Goal: Communication & Community: Answer question/provide support

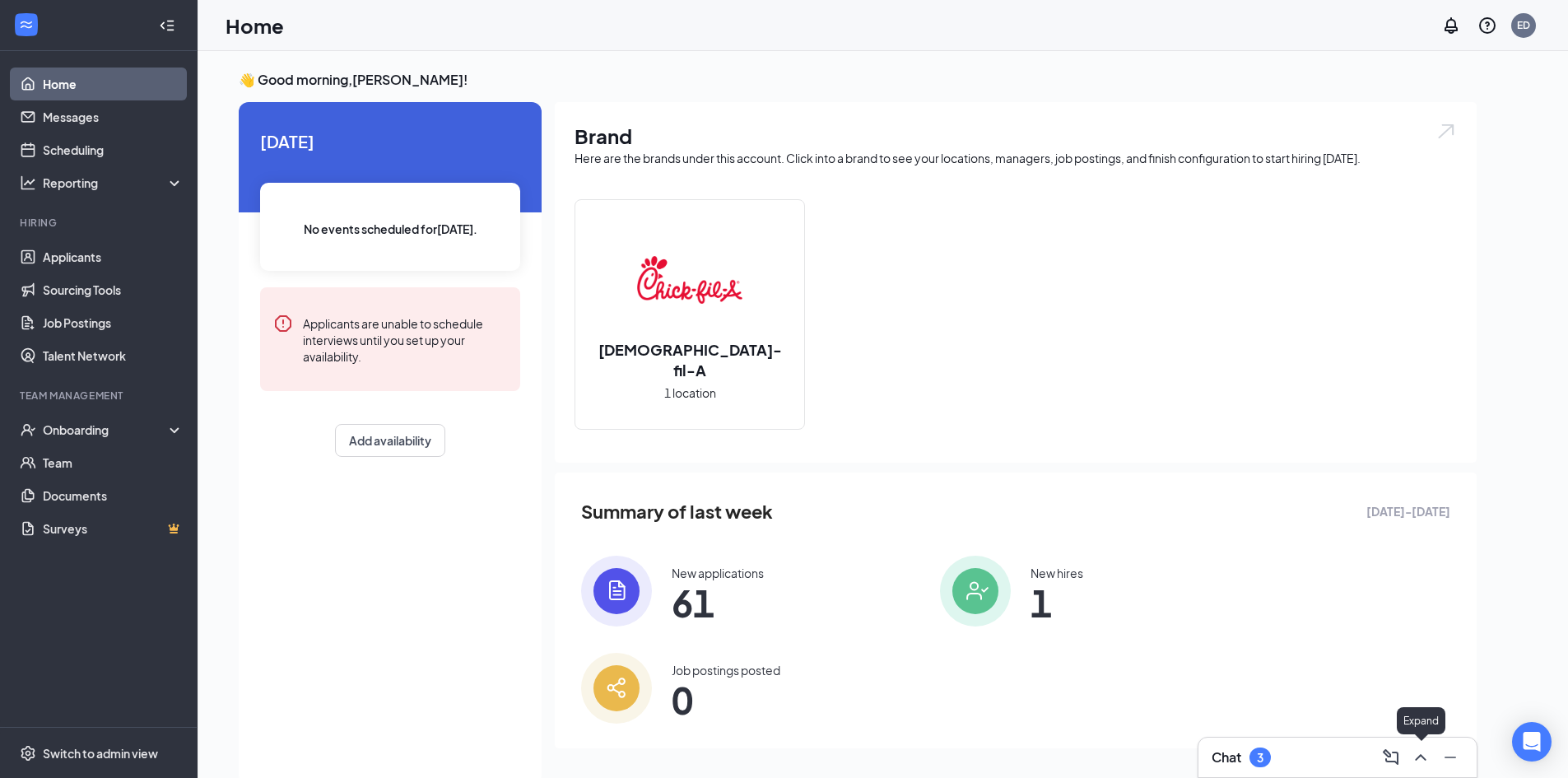
click at [1432, 757] on button at bounding box center [1421, 758] width 27 height 27
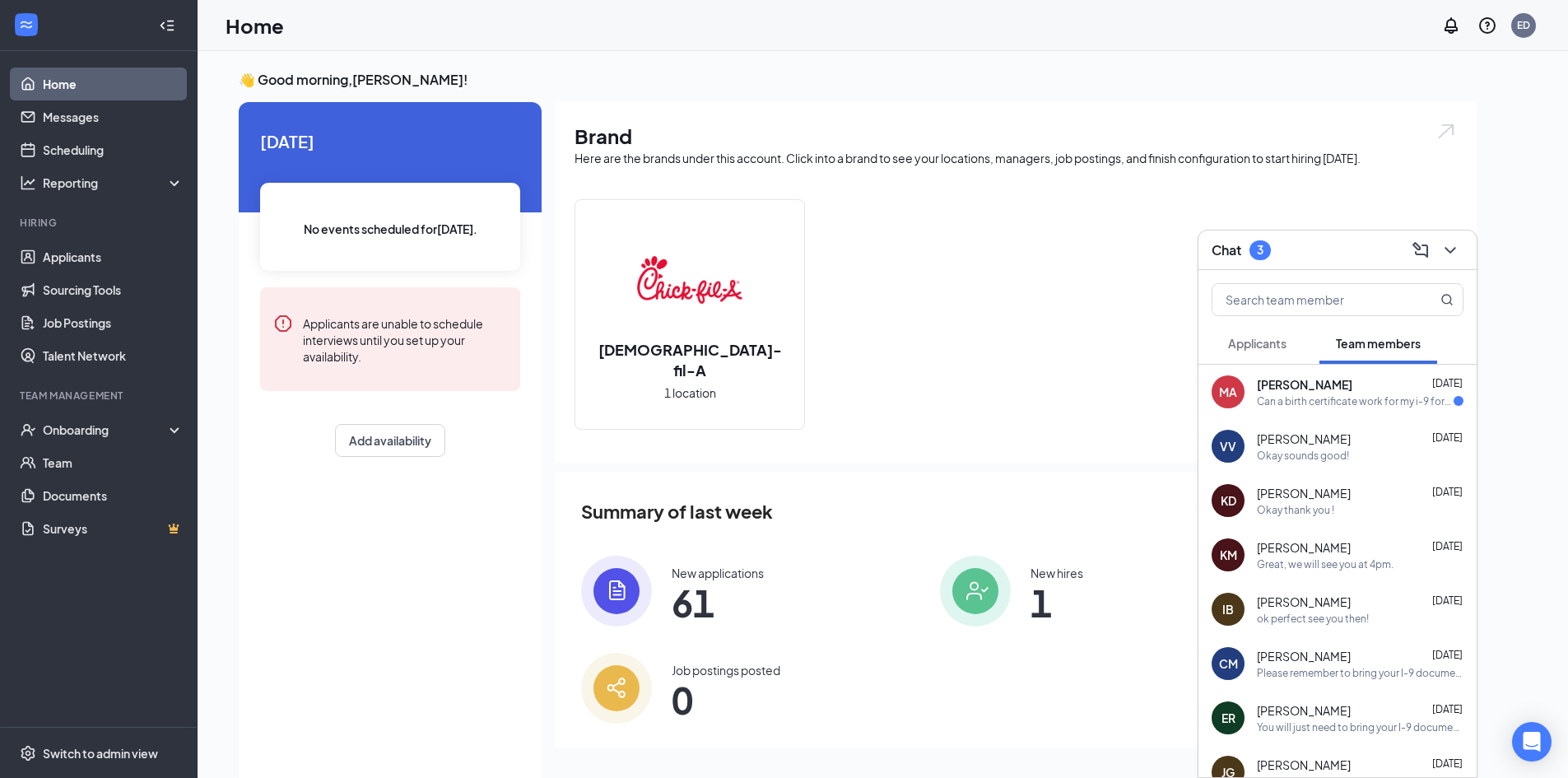
click at [1314, 401] on div "Can a birth certificate work for my i-9 form?" at bounding box center [1354, 401] width 196 height 14
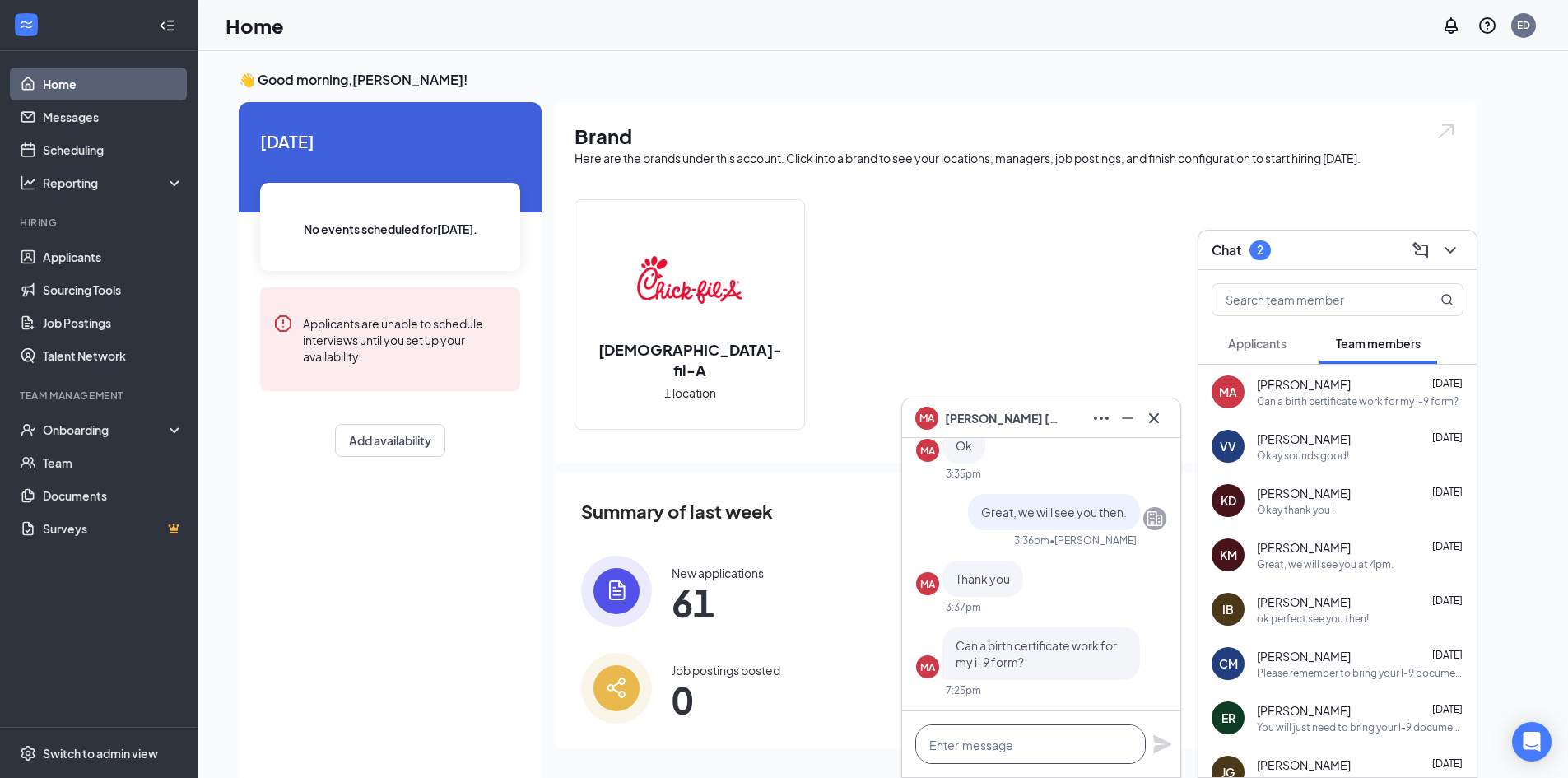
click at [1035, 748] on textarea at bounding box center [1031, 744] width 231 height 39
drag, startPoint x: 1102, startPoint y: 756, endPoint x: 1003, endPoint y: 747, distance: 99.4
click at [1003, 747] on textarea "Hey [PERSON_NAME], you can bring" at bounding box center [1031, 744] width 231 height 39
click at [1113, 747] on textarea "Hey [PERSON_NAME], you can bring" at bounding box center [1031, 744] width 231 height 39
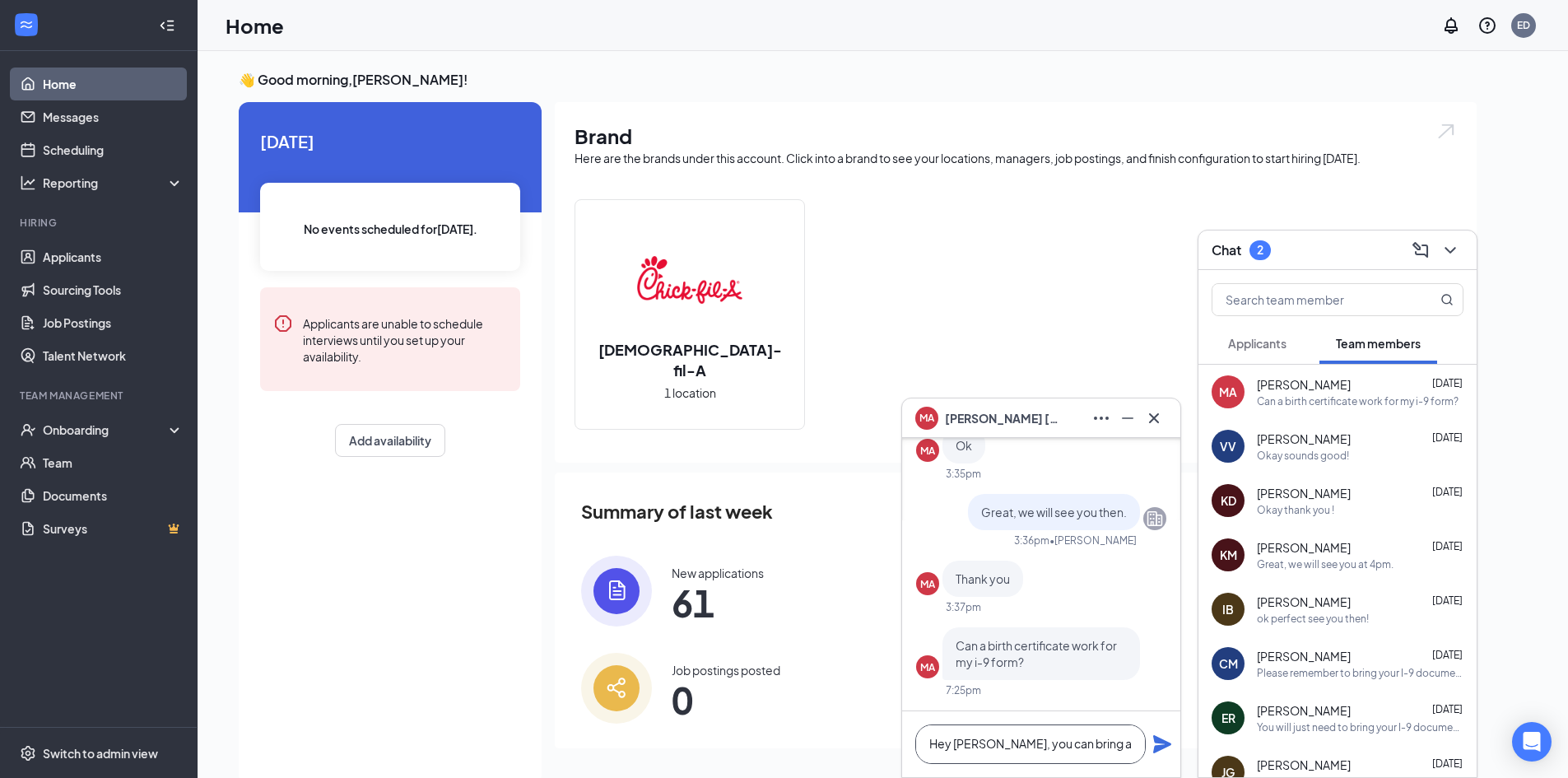
scroll to position [1, 0]
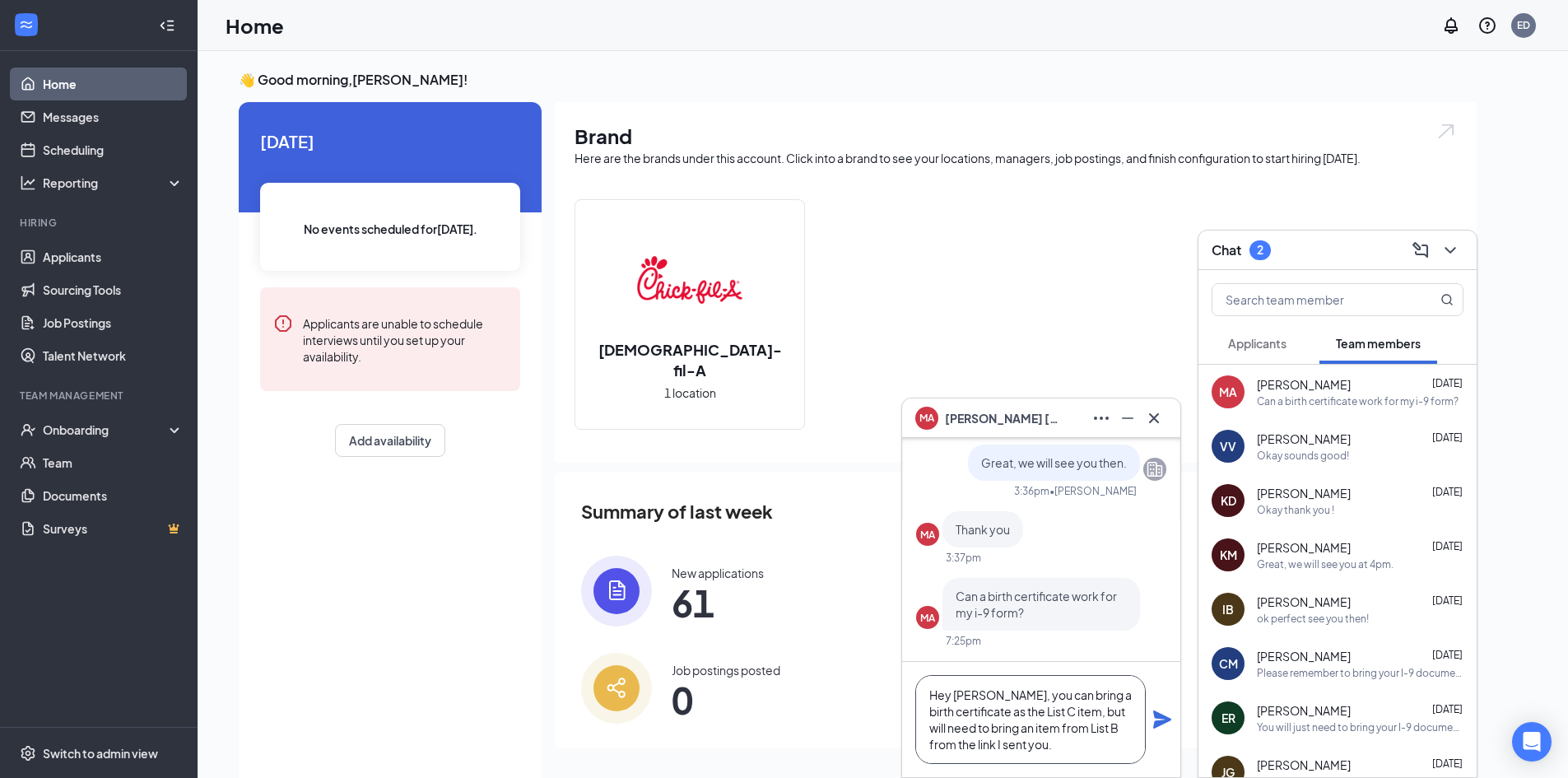
type textarea "Hey [PERSON_NAME], you can bring a birth certificate as the List C item, but wi…"
click at [1155, 728] on icon "Plane" at bounding box center [1162, 720] width 18 height 18
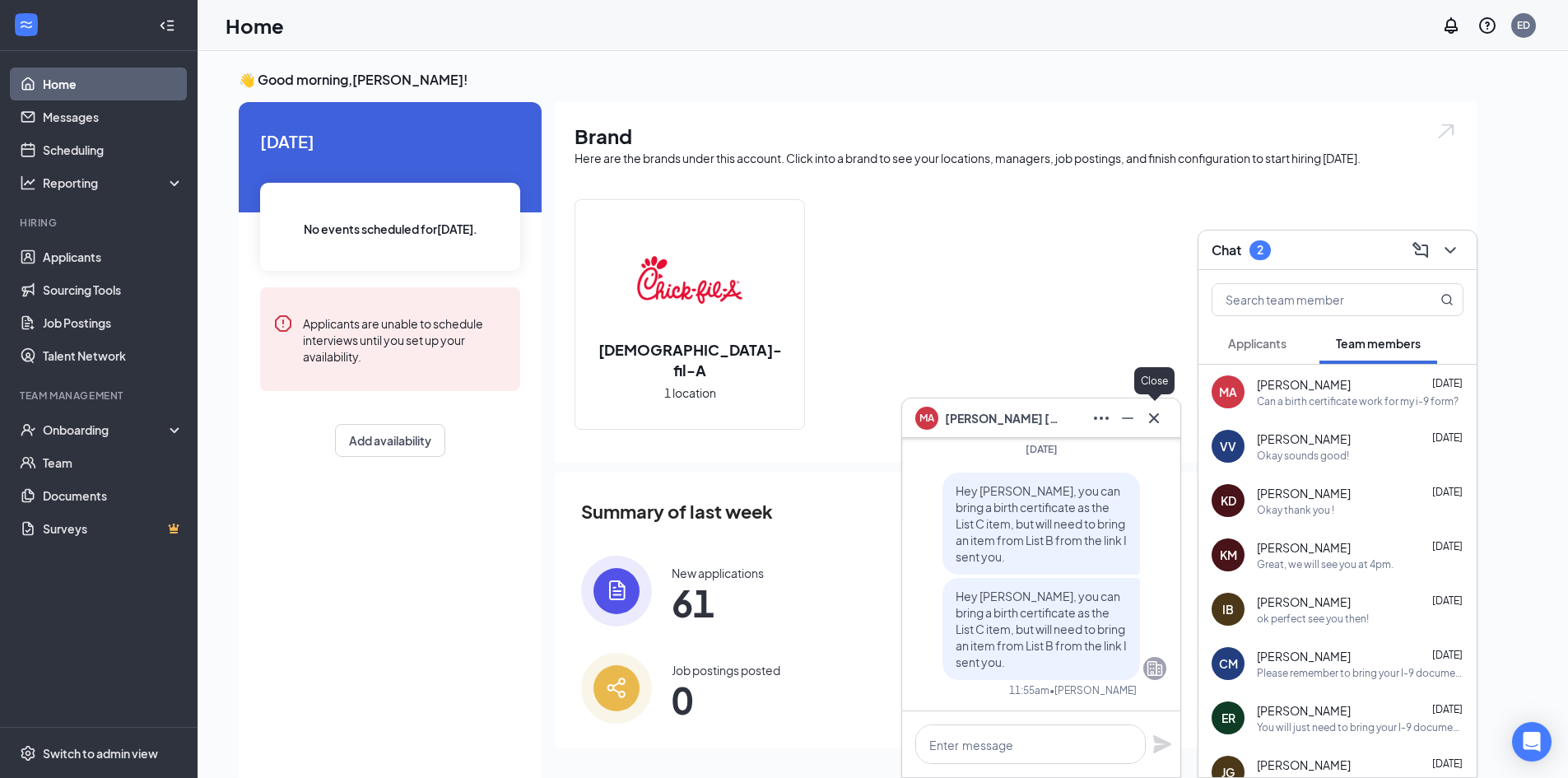
click at [1146, 416] on icon "Cross" at bounding box center [1154, 418] width 20 height 20
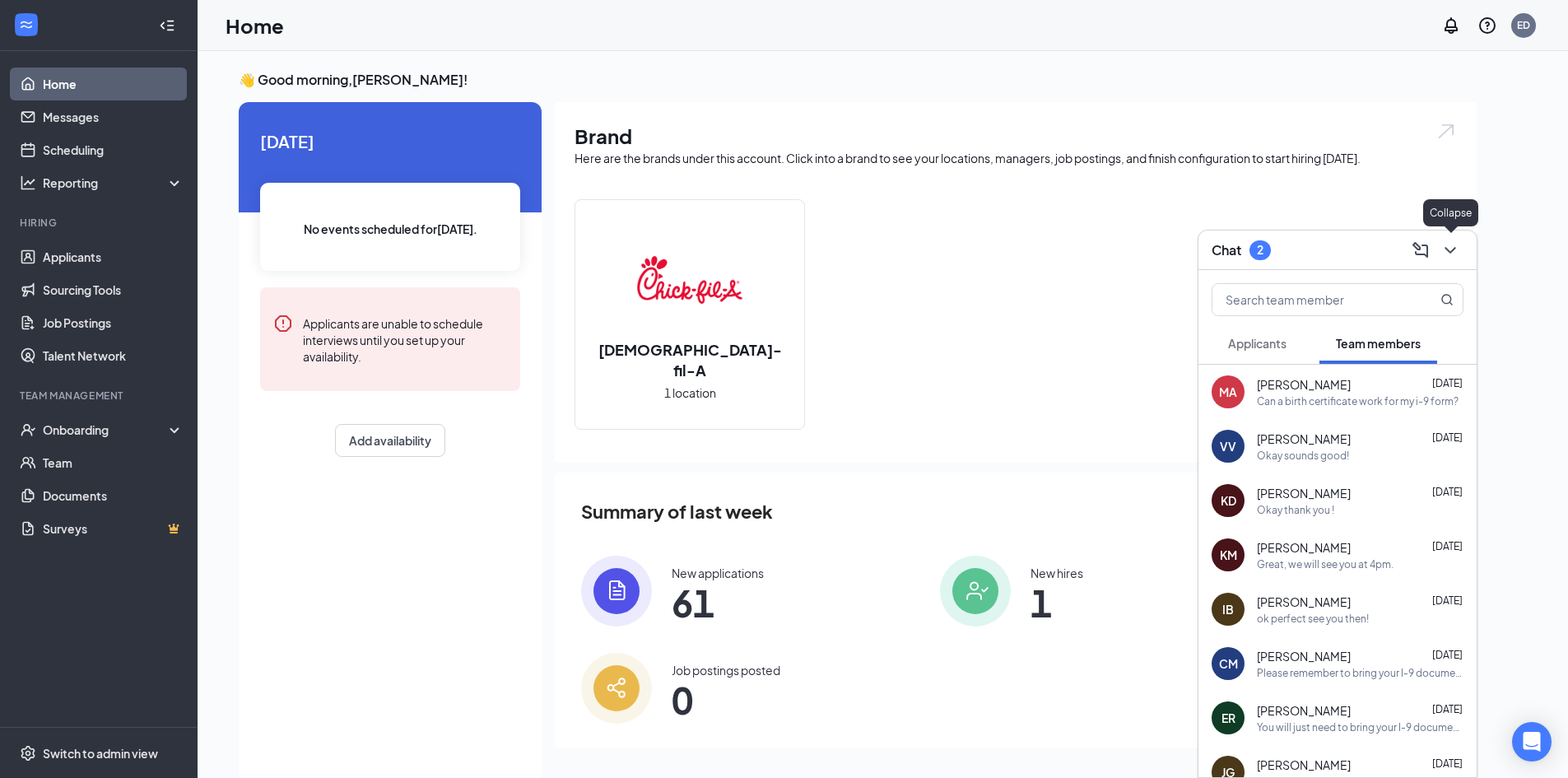
click at [1445, 249] on icon "ChevronDown" at bounding box center [1450, 250] width 20 height 20
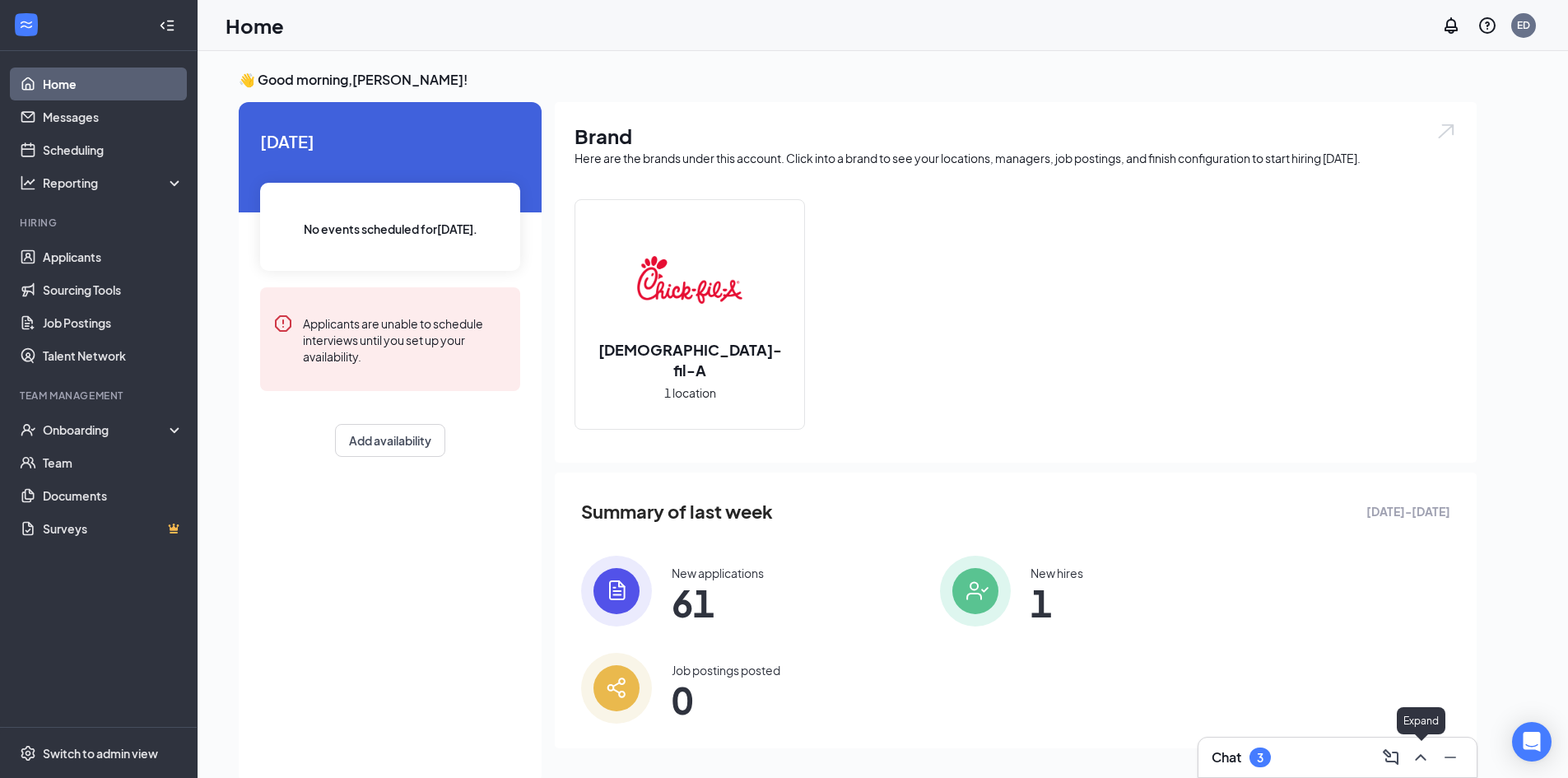
click at [1419, 759] on icon "ChevronUp" at bounding box center [1420, 757] width 11 height 7
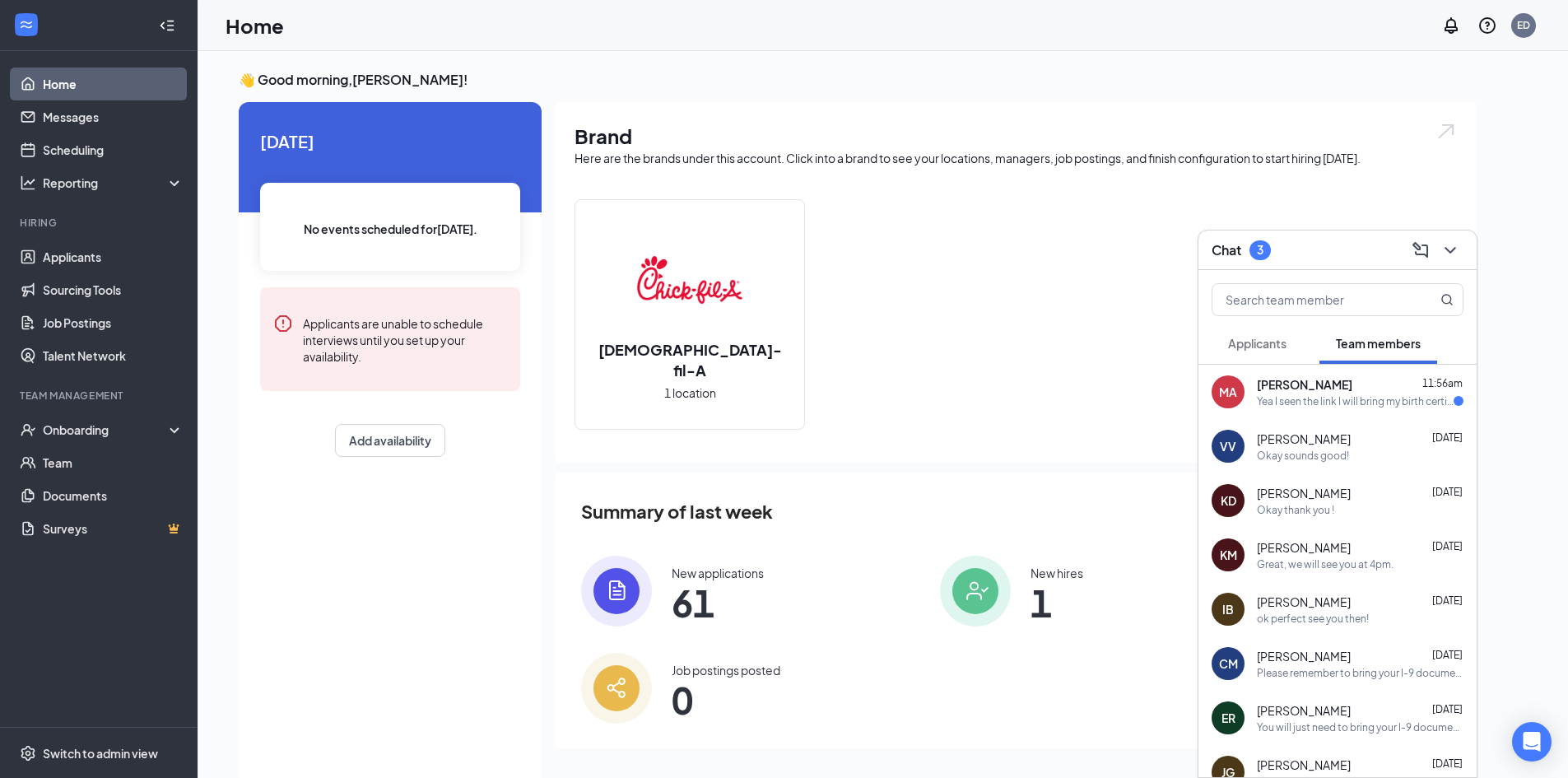
click at [1320, 407] on div "Yea I seen the link I will bring my birth certificate and Drivers License" at bounding box center [1354, 401] width 196 height 14
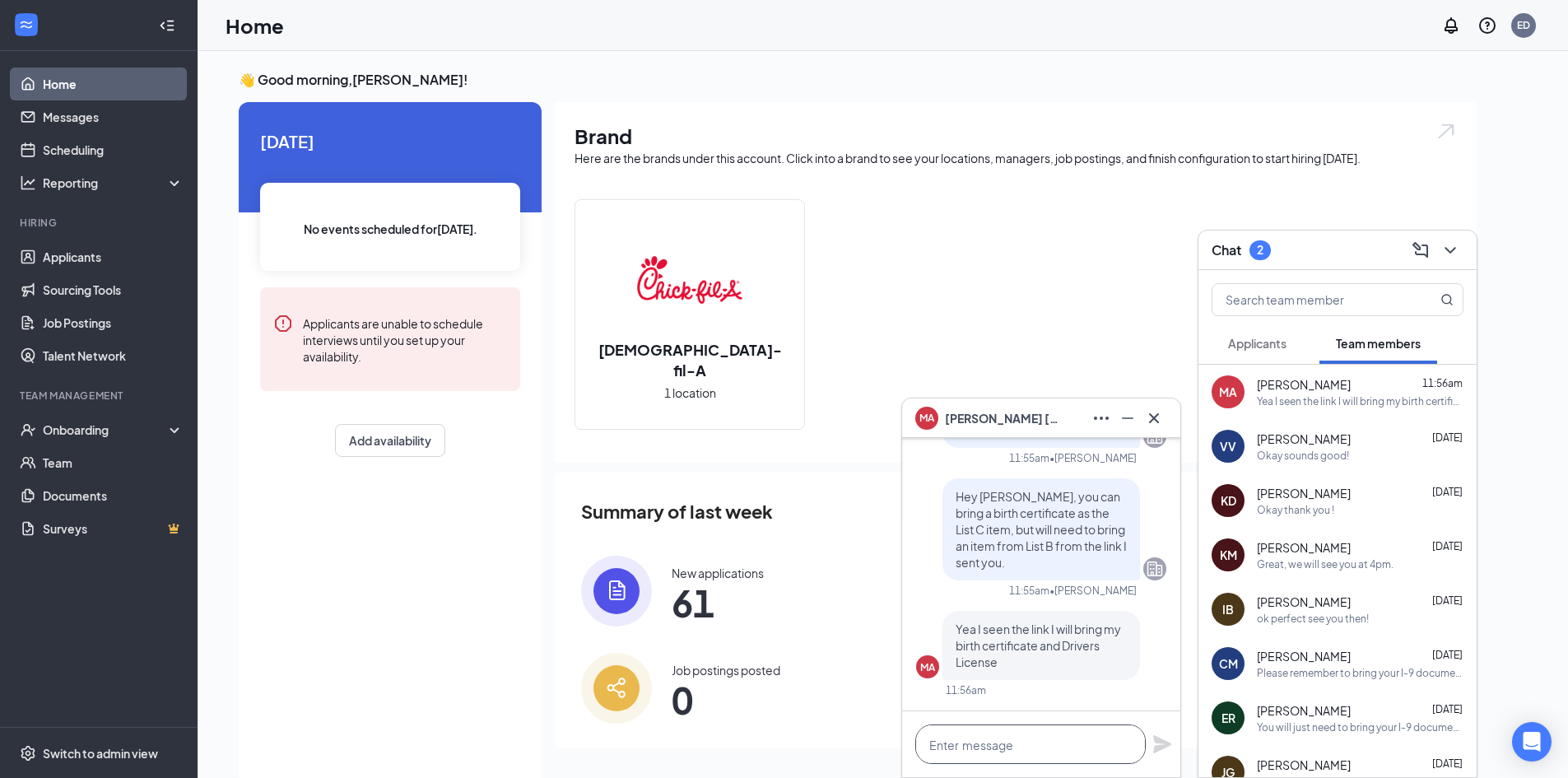
click at [1067, 746] on textarea at bounding box center [1031, 744] width 231 height 39
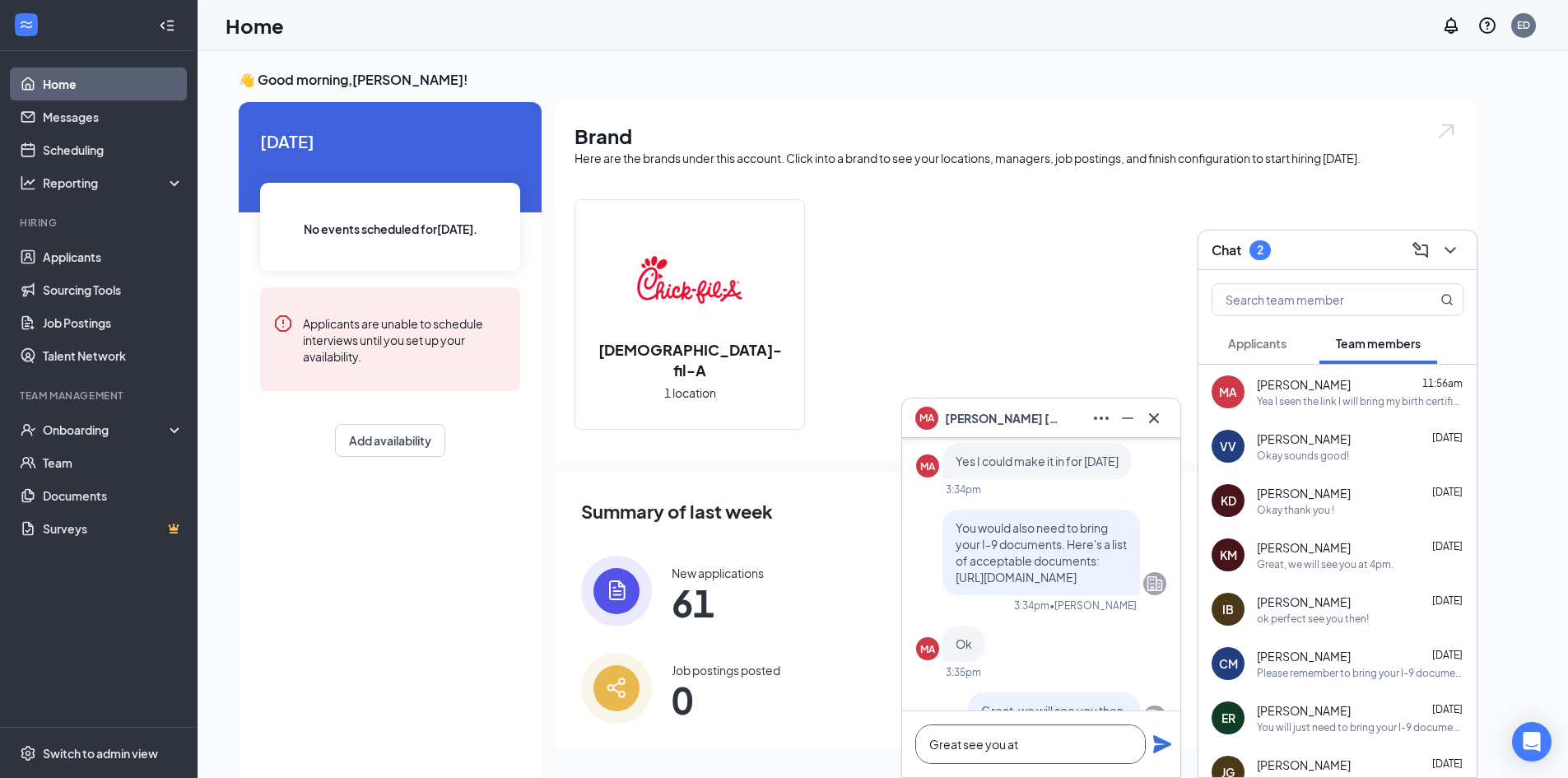
scroll to position [-585, 0]
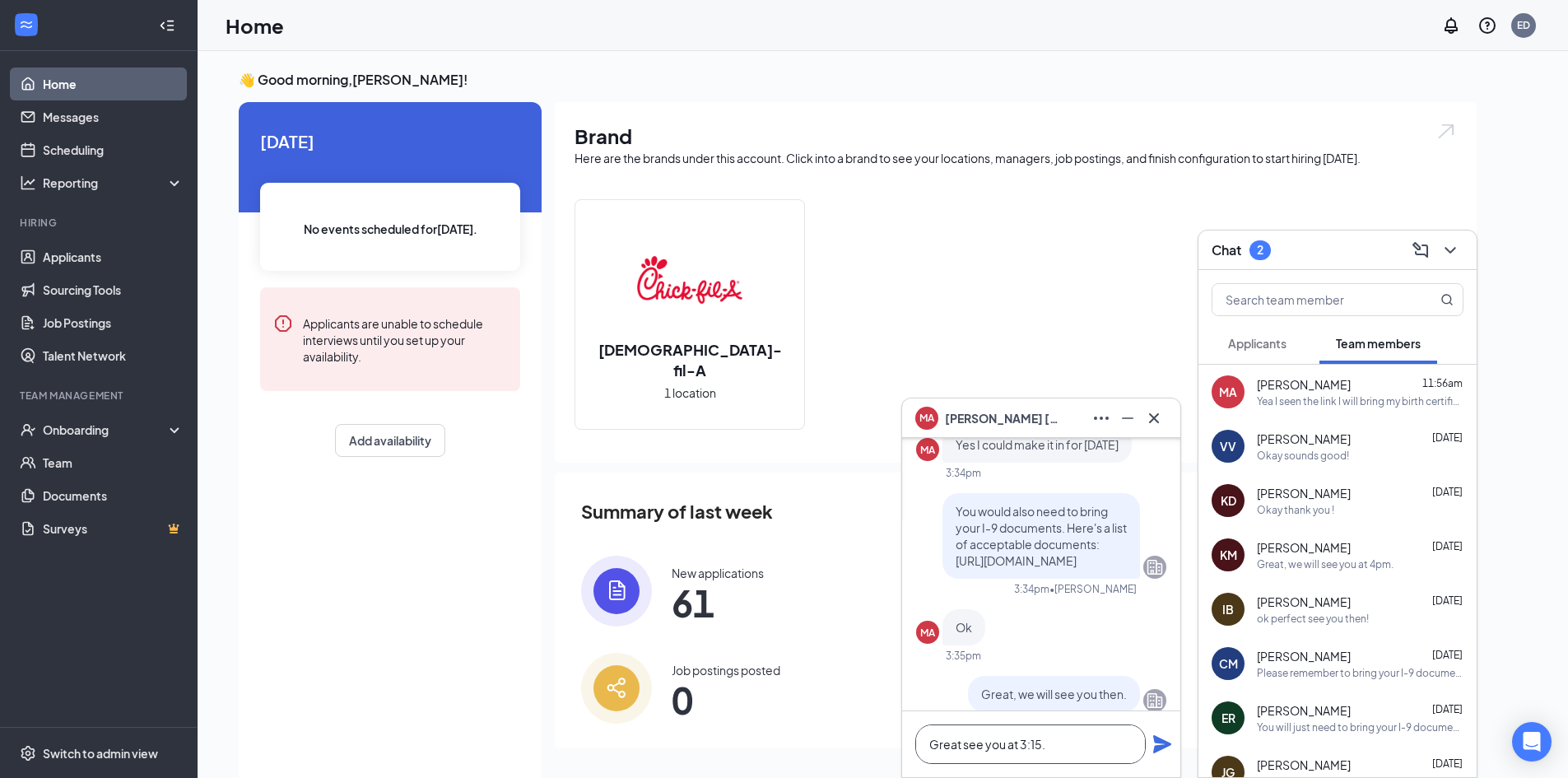
type textarea "Great see you at 3:15."
click at [1166, 742] on icon "Plane" at bounding box center [1162, 744] width 18 height 18
click at [1157, 419] on icon "Cross" at bounding box center [1154, 418] width 20 height 20
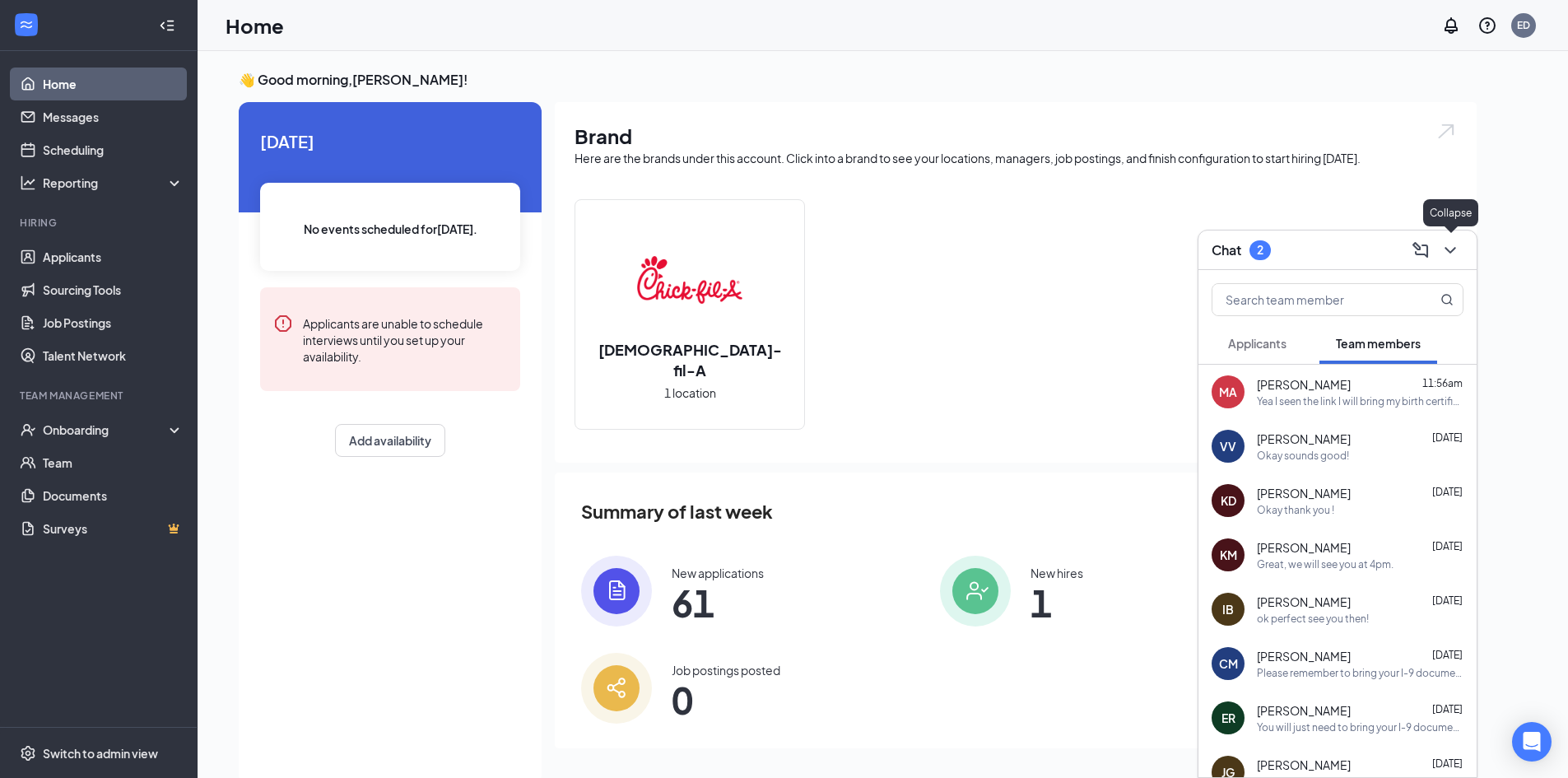
click at [1453, 254] on icon "ChevronDown" at bounding box center [1450, 250] width 20 height 20
